Goal: Task Accomplishment & Management: Complete application form

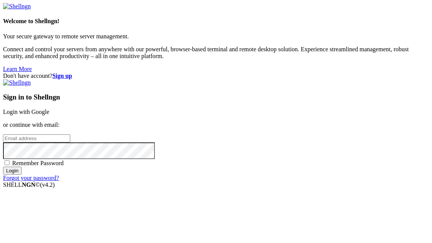
click at [70, 134] on input "email" at bounding box center [36, 138] width 67 height 8
type input "Elitr"
click at [72, 72] on strong "Sign up" at bounding box center [62, 75] width 20 height 6
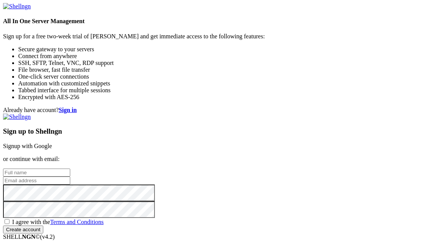
click at [70, 168] on input "text" at bounding box center [36, 172] width 67 height 8
type input "[PERSON_NAME]"
click at [70, 176] on input "email" at bounding box center [36, 180] width 67 height 8
type input "[EMAIL_ADDRESS][DOMAIN_NAME]"
click at [104, 220] on span "I agree with the Terms and Conditions" at bounding box center [57, 221] width 91 height 6
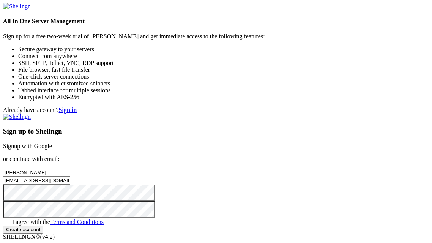
click at [9, 220] on input "I agree with the Terms and Conditions" at bounding box center [7, 221] width 5 height 5
checkbox input "true"
click at [43, 225] on input "Create account" at bounding box center [23, 229] width 40 height 8
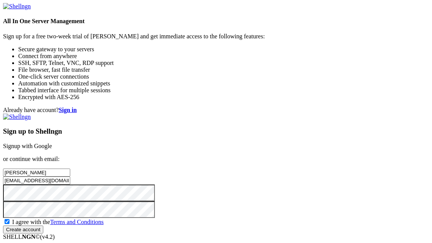
click at [43, 225] on input "Create account" at bounding box center [23, 229] width 40 height 8
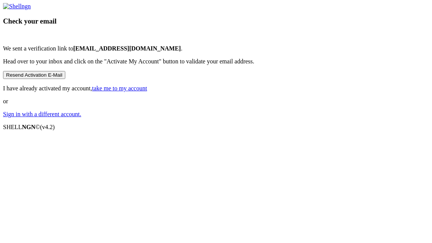
scroll to position [27, 0]
click at [147, 91] on link "take me to my account" at bounding box center [119, 88] width 55 height 6
